Goal: Task Accomplishment & Management: Complete application form

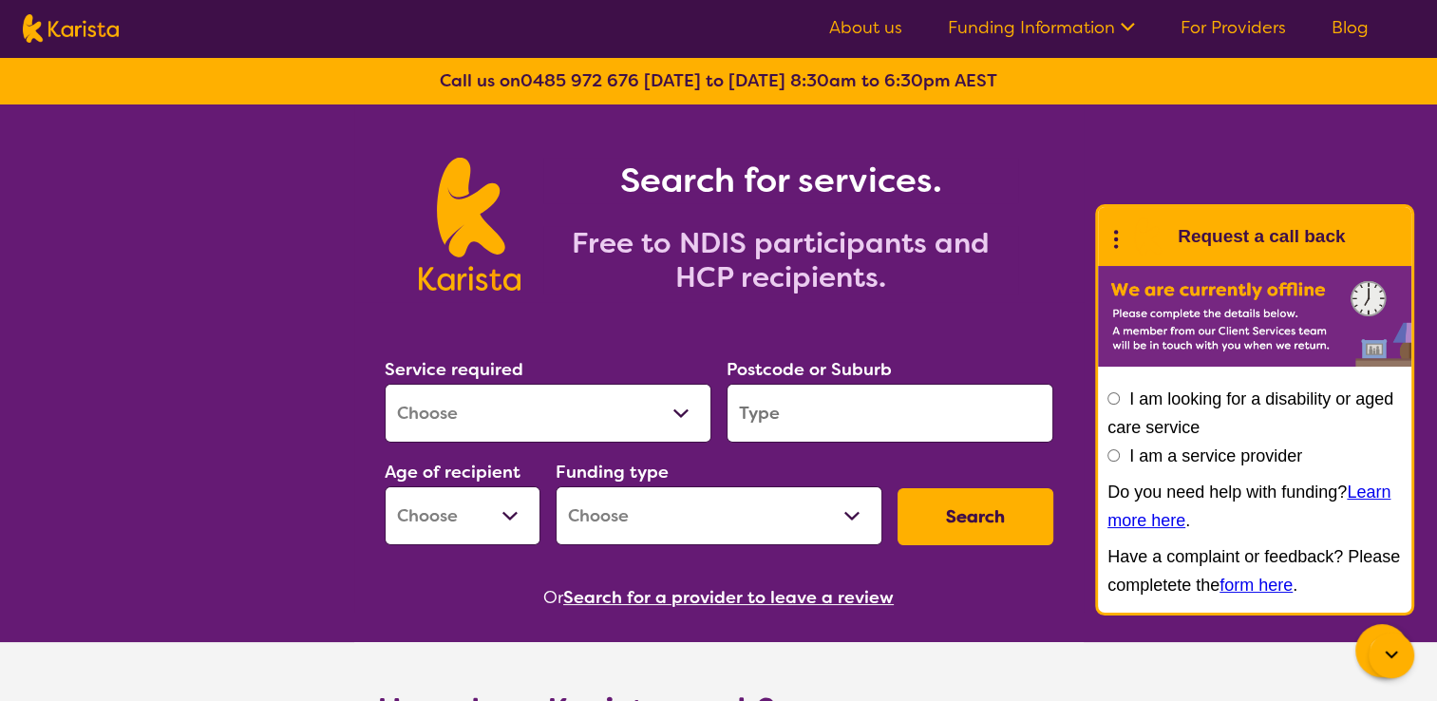
click at [644, 416] on select "Allied Health Assistant Assessment ([MEDICAL_DATA] or [MEDICAL_DATA]) Behaviour…" at bounding box center [548, 413] width 327 height 59
select select "Allied Health Assistant"
click at [385, 384] on select "Allied Health Assistant Assessment ([MEDICAL_DATA] or [MEDICAL_DATA]) Behaviour…" at bounding box center [548, 413] width 327 height 59
click at [844, 434] on input "search" at bounding box center [890, 413] width 327 height 59
click at [943, 504] on button "Search" at bounding box center [976, 516] width 156 height 57
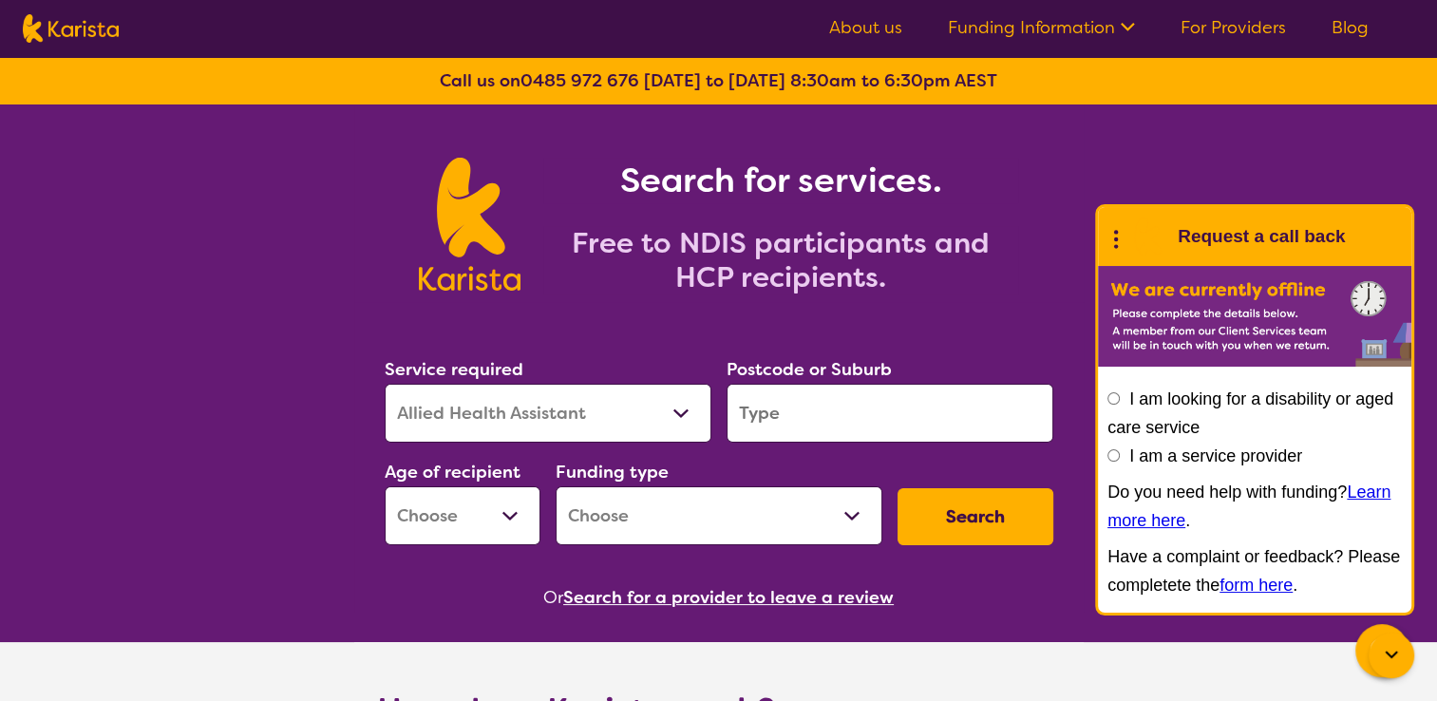
click at [422, 338] on section "Service required Allied Health Assistant Assessment ([MEDICAL_DATA] or [MEDICAL…" at bounding box center [718, 457] width 729 height 310
click at [673, 414] on select "Allied Health Assistant Assessment ([MEDICAL_DATA] or [MEDICAL_DATA]) Behaviour…" at bounding box center [548, 413] width 327 height 59
click at [325, 231] on div "Search for services. Free to NDIS participants and HCP recipients." at bounding box center [718, 203] width 1437 height 198
click at [490, 407] on select "Allied Health Assistant Assessment ([MEDICAL_DATA] or [MEDICAL_DATA]) Behaviour…" at bounding box center [548, 413] width 327 height 59
click at [279, 286] on div "Search for services. Free to NDIS participants and HCP recipients." at bounding box center [718, 203] width 1437 height 198
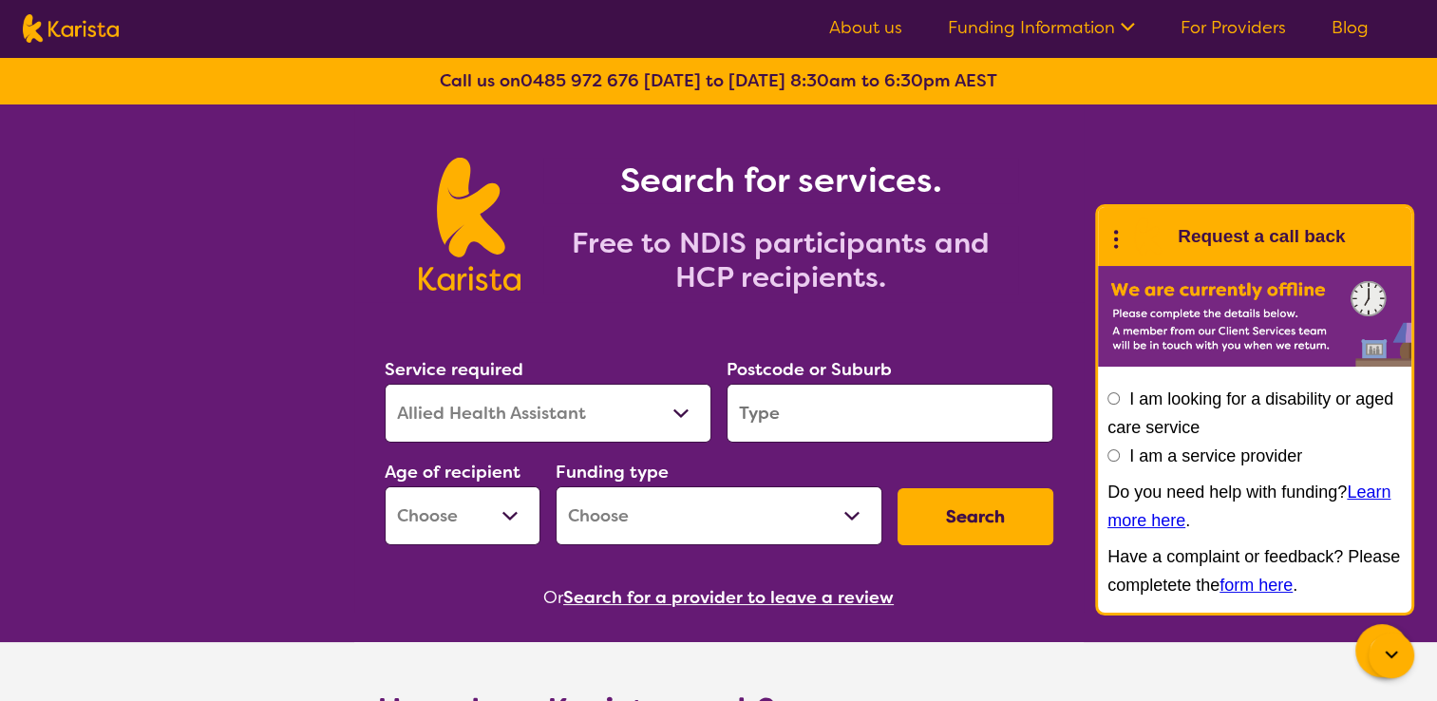
click at [1117, 395] on input "I am looking for a disability or aged care service" at bounding box center [1114, 398] width 12 height 12
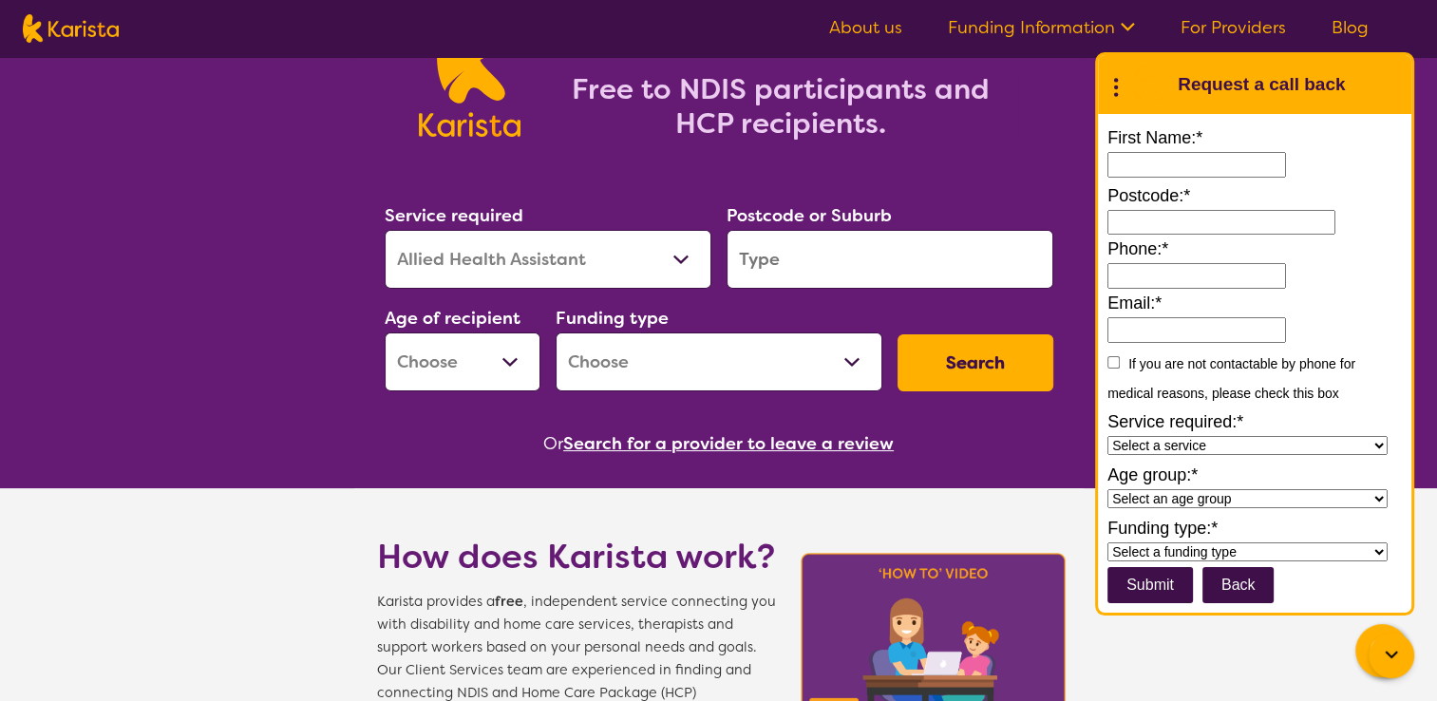
scroll to position [190, 0]
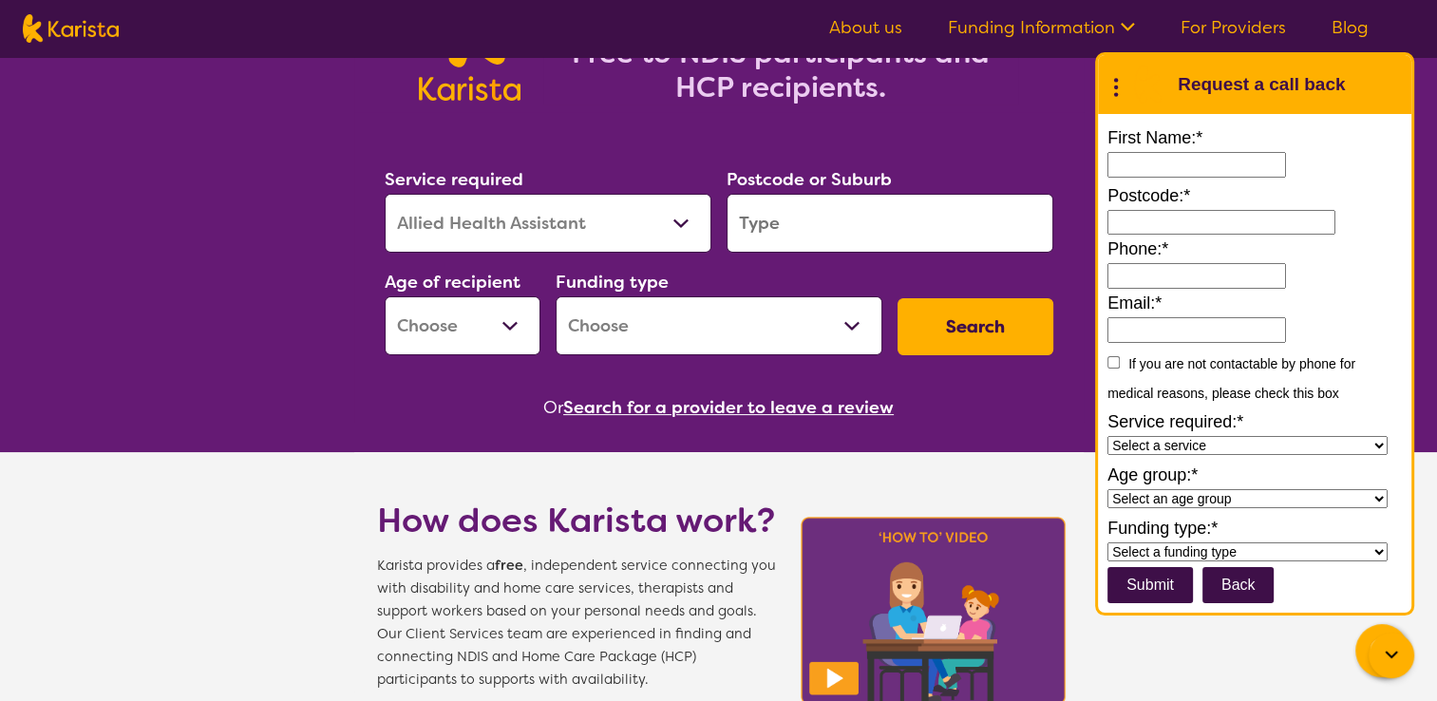
click at [1242, 588] on button "Back" at bounding box center [1239, 585] width 72 height 36
